Goal: Information Seeking & Learning: Learn about a topic

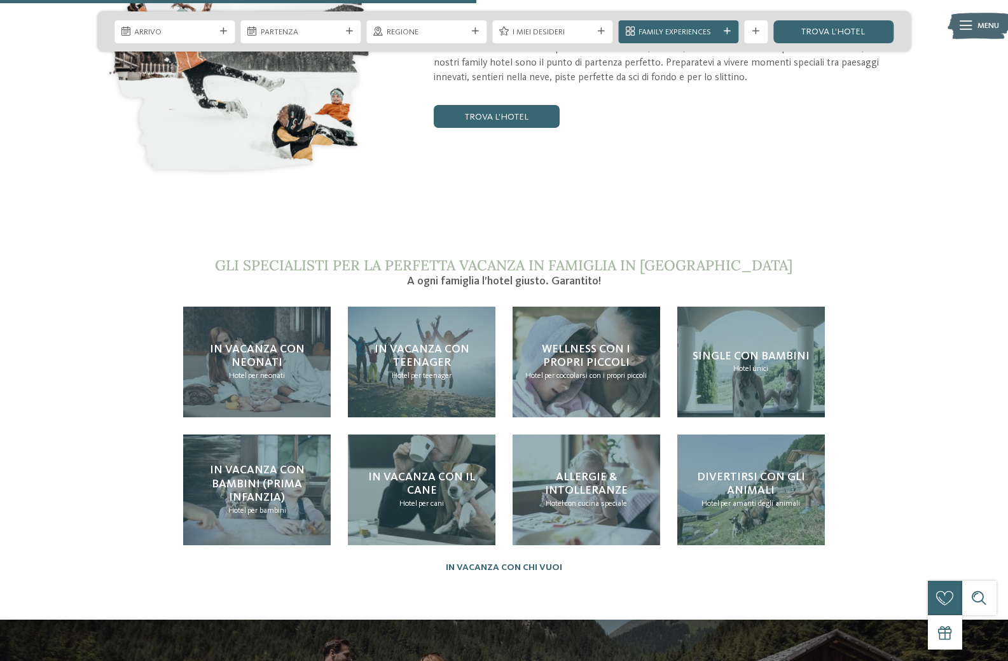
scroll to position [2480, 0]
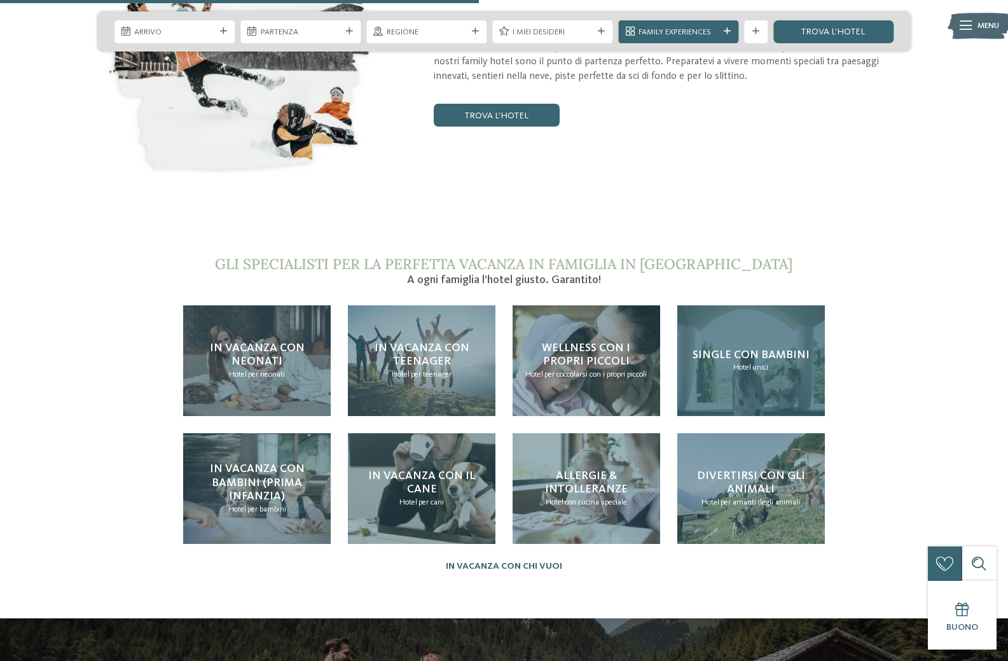
click at [769, 347] on div "Single con bambini Hotel unici" at bounding box center [751, 360] width 148 height 111
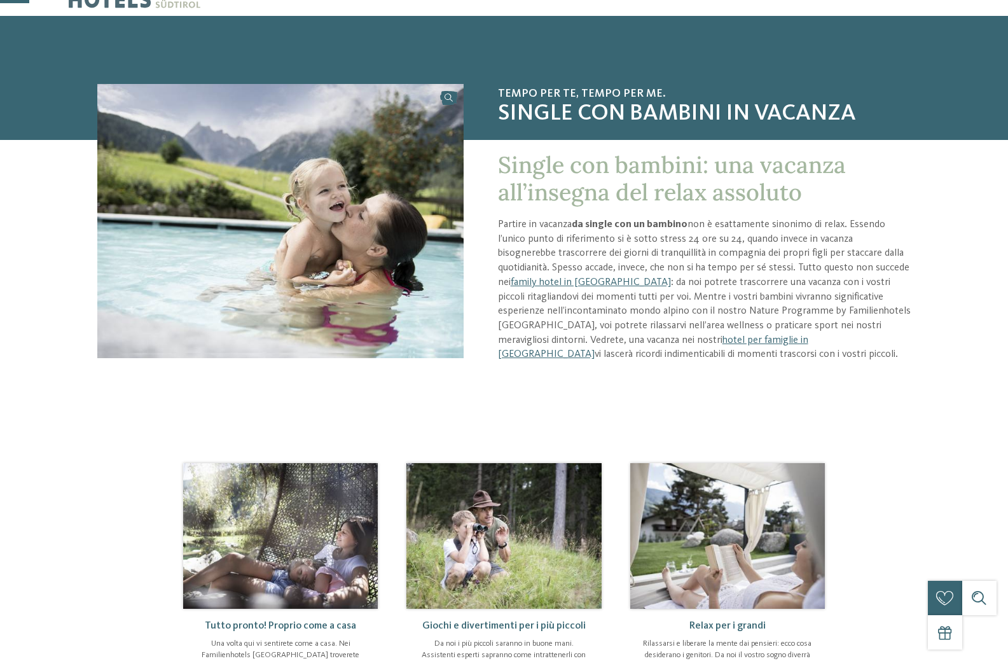
scroll to position [64, 0]
